Goal: Task Accomplishment & Management: Manage account settings

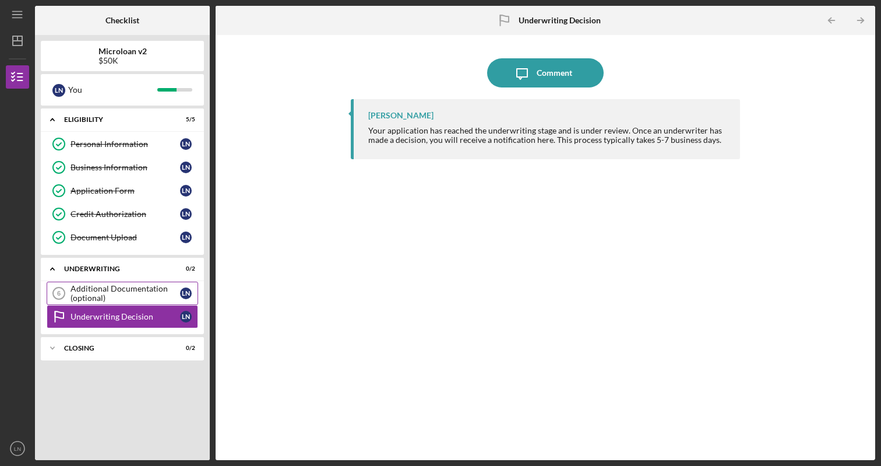
click at [172, 295] on div "Additional Documentation (optional)" at bounding box center [126, 293] width 110 height 19
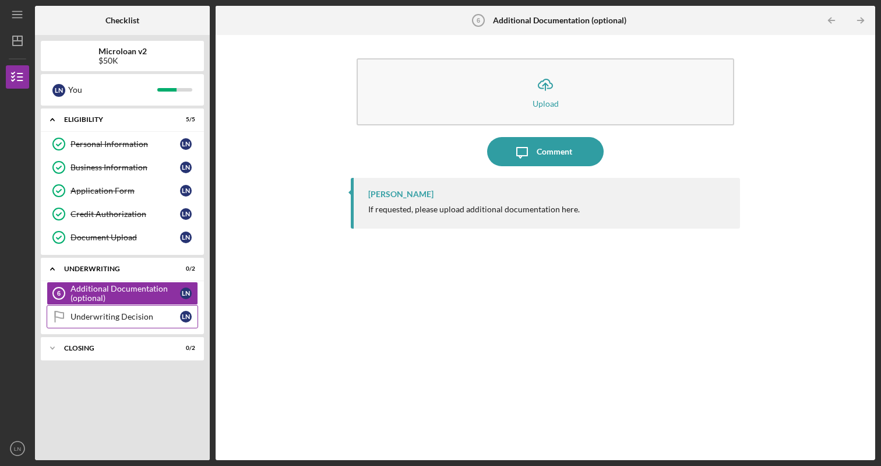
click at [171, 318] on div "Underwriting Decision" at bounding box center [126, 316] width 110 height 9
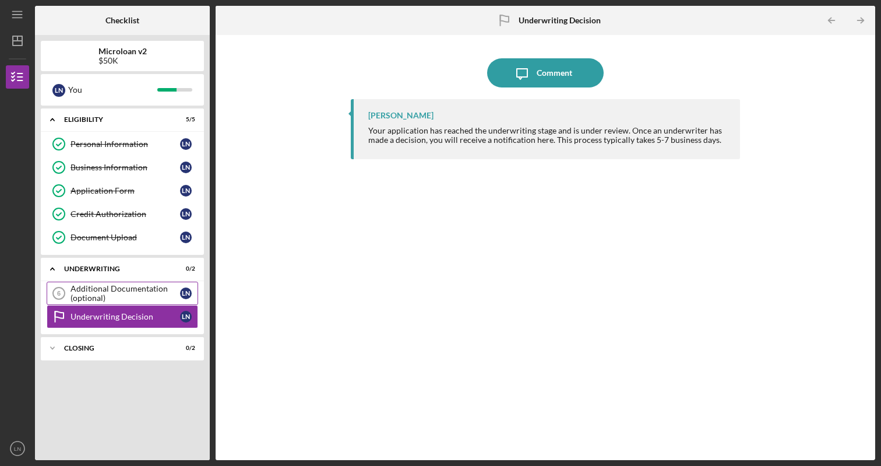
click at [168, 294] on div "Additional Documentation (optional)" at bounding box center [126, 293] width 110 height 19
